Goal: Find specific page/section: Find specific page/section

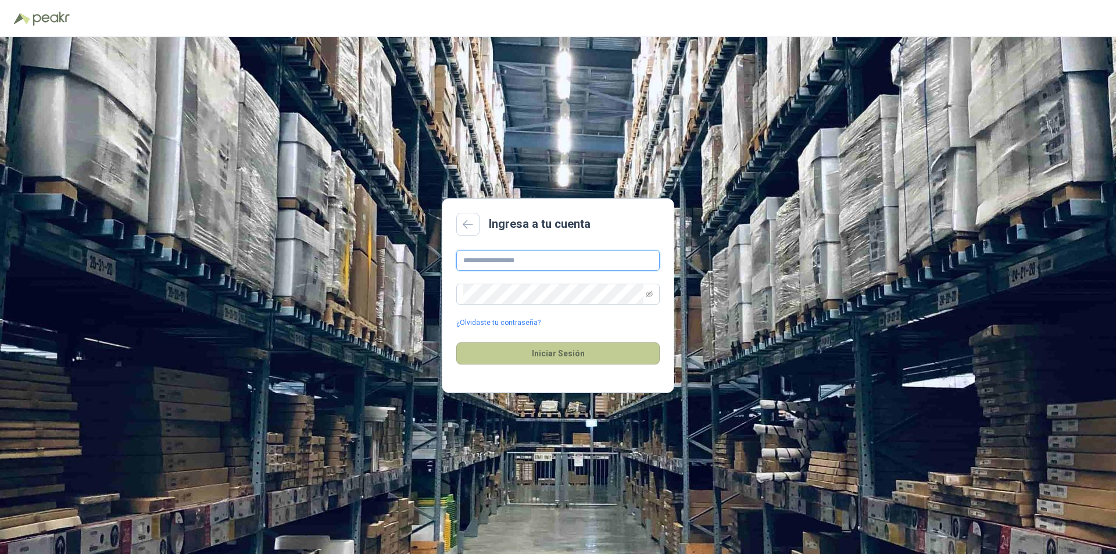
type input "**********"
click at [540, 350] on button "Iniciar Sesión" at bounding box center [557, 353] width 203 height 22
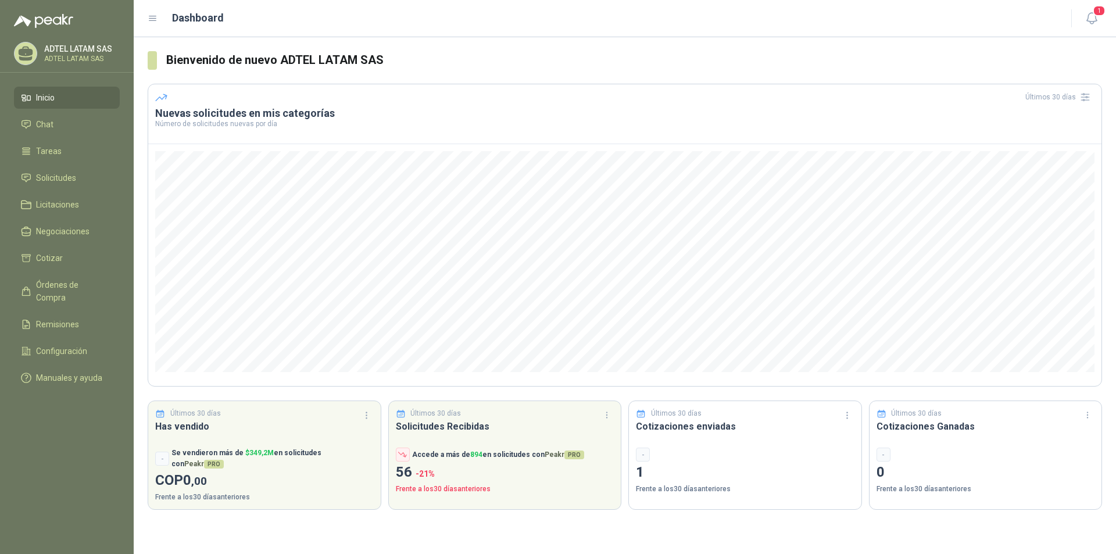
click at [70, 428] on menu "ADTEL LATAM SAS ADTEL LATAM SAS Inicio Chat Tareas Solicitudes Licitaciones Neg…" at bounding box center [67, 277] width 134 height 554
click at [41, 175] on span "Solicitudes" at bounding box center [56, 177] width 40 height 13
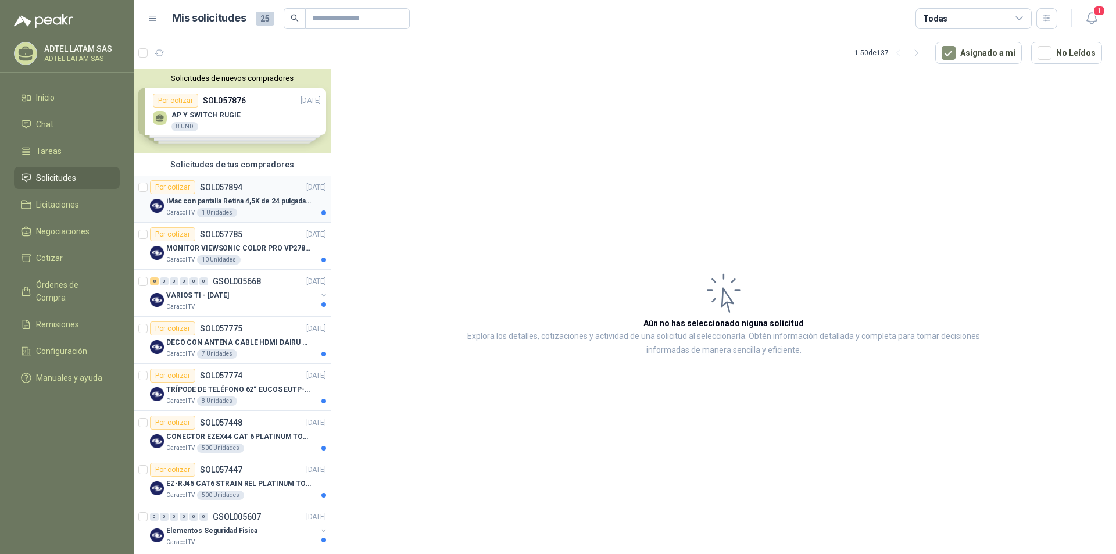
click at [252, 186] on div "Por cotizar SOL057894 [DATE]" at bounding box center [238, 187] width 176 height 14
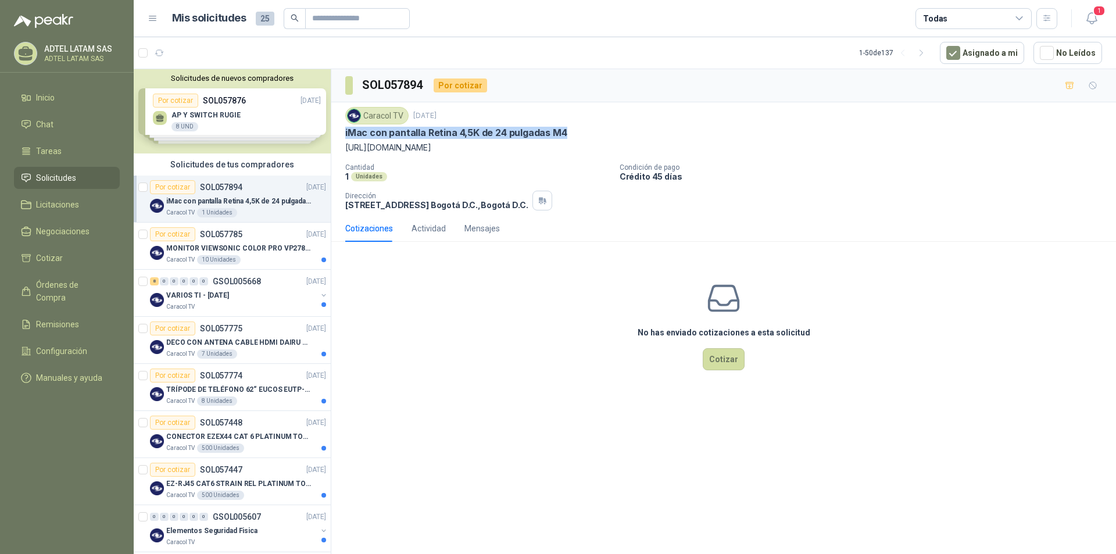
drag, startPoint x: 345, startPoint y: 132, endPoint x: 599, endPoint y: 132, distance: 253.4
click at [599, 132] on div "iMac con pantalla Retina 4,5K de 24 pulgadas M4" at bounding box center [723, 133] width 757 height 12
copy p "iMac con pantalla Retina 4,5K de 24 pulgadas M4"
